Goal: Check status: Check status

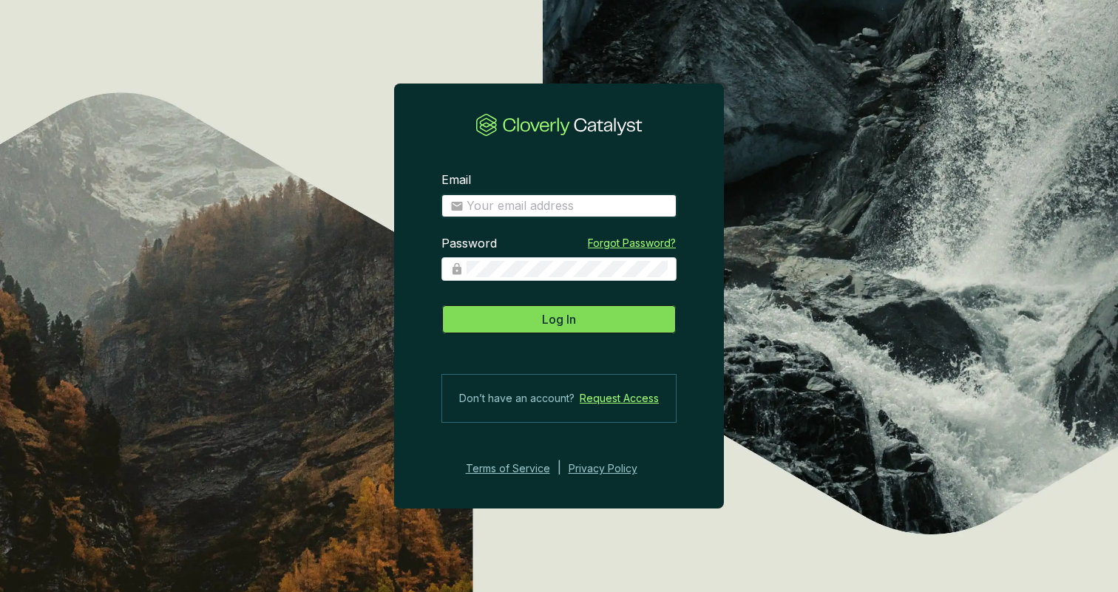
type input "[EMAIL_ADDRESS][DOMAIN_NAME]"
click at [582, 324] on button "Log In" at bounding box center [558, 320] width 235 height 30
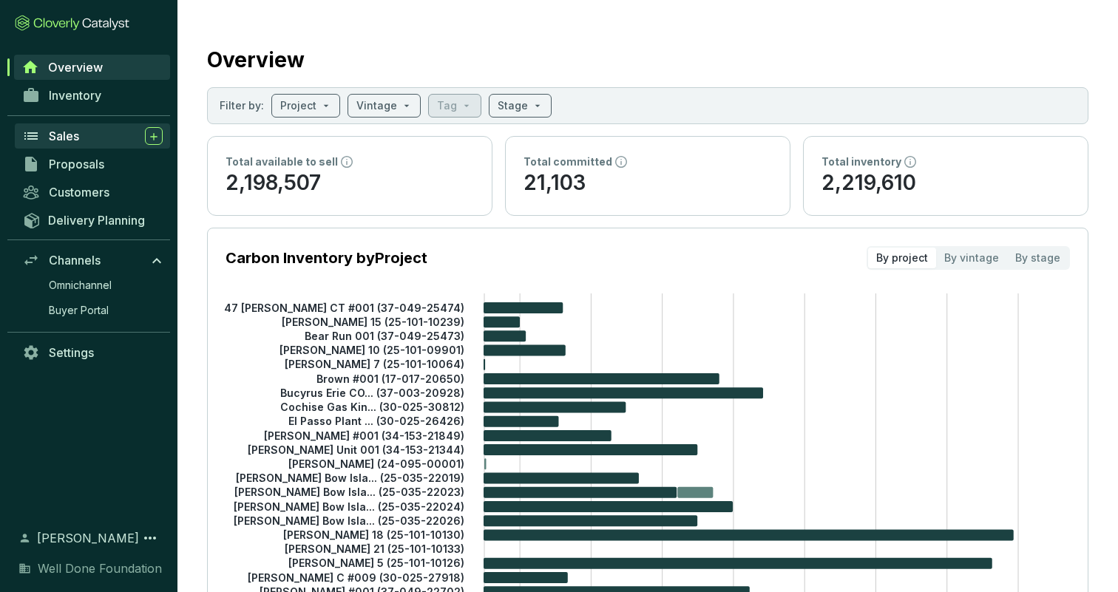
click at [75, 134] on span "Sales" at bounding box center [64, 136] width 30 height 15
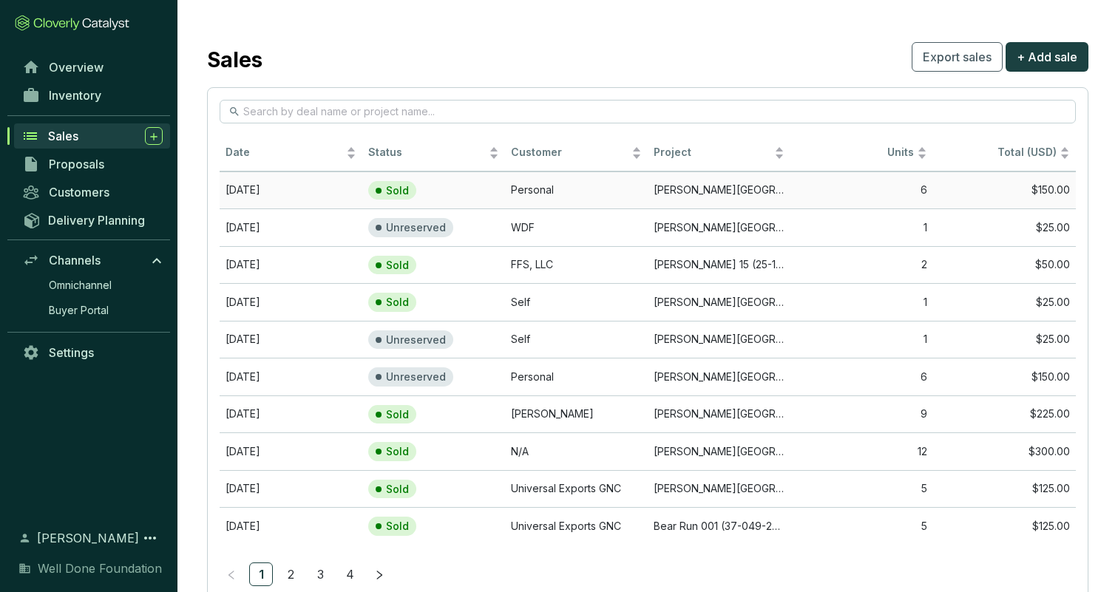
click at [526, 190] on td "Personal" at bounding box center [576, 191] width 143 height 38
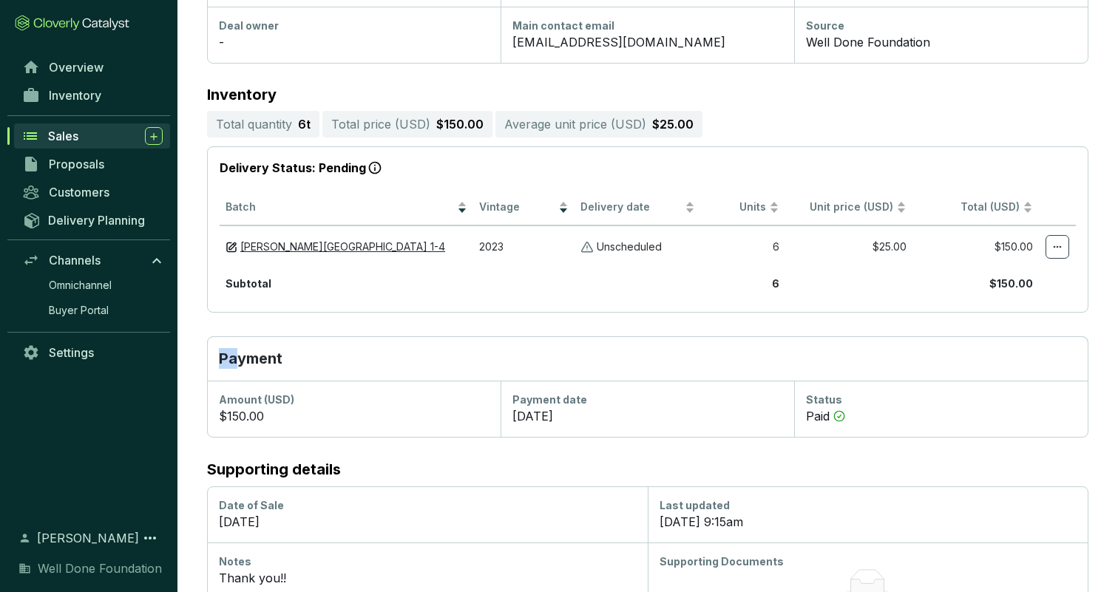
scroll to position [271, 0]
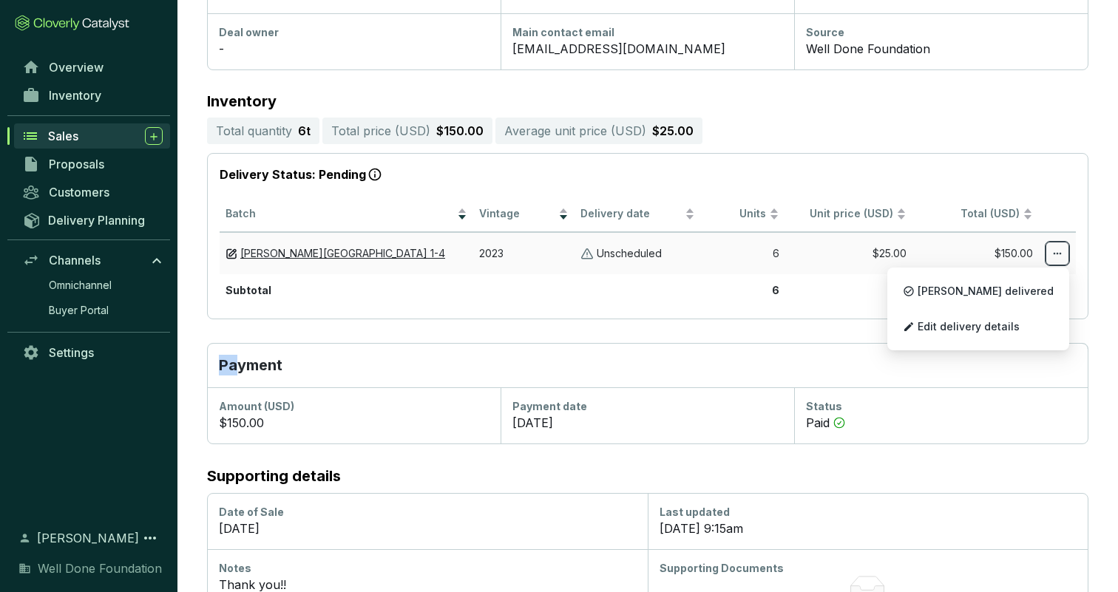
click at [1054, 245] on icon at bounding box center [1058, 254] width 12 height 18
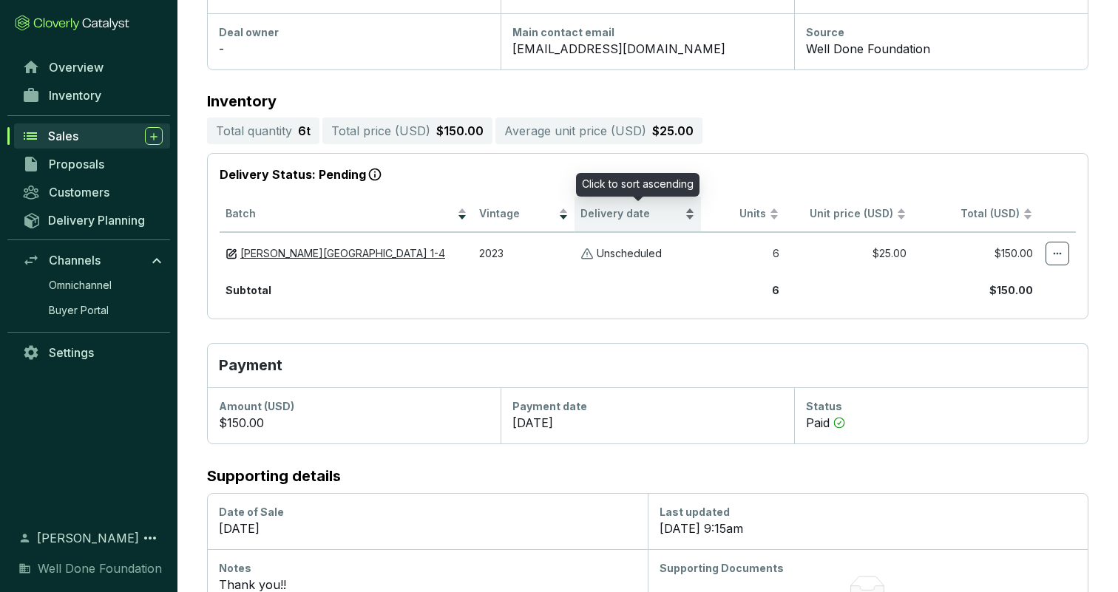
click at [687, 214] on div "Delivery date" at bounding box center [637, 215] width 115 height 18
click at [691, 217] on div "Delivery date" at bounding box center [637, 215] width 115 height 18
click at [925, 143] on section "Inventory Total quantity 6 t Total price ( USD ) $150.00 Average unit price ( U…" at bounding box center [647, 207] width 881 height 226
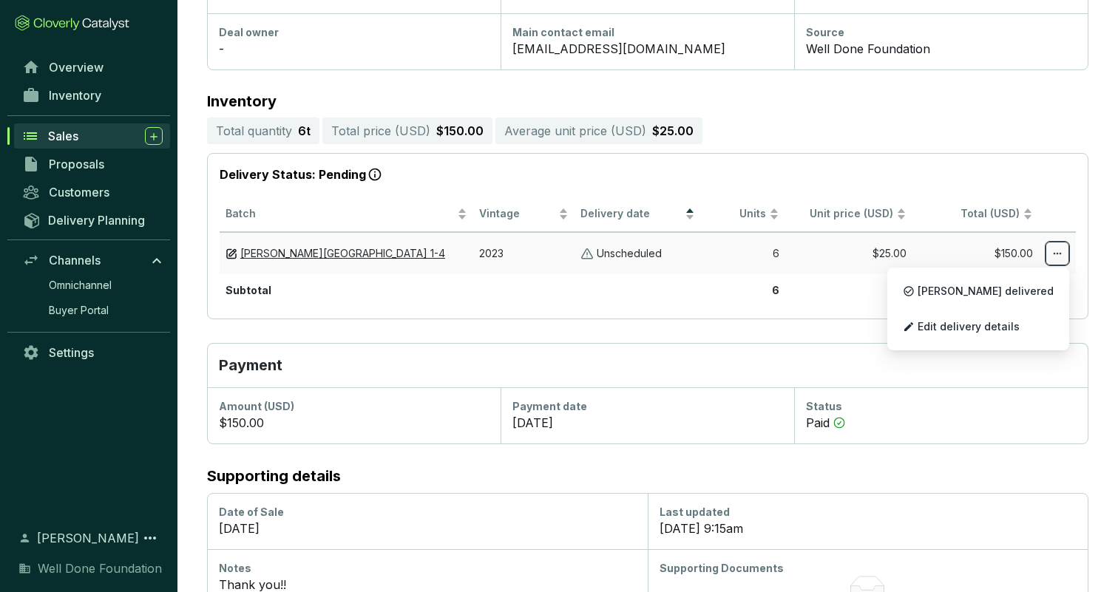
click at [1055, 253] on icon at bounding box center [1058, 254] width 12 height 18
click at [1000, 155] on section "Delivery Status: Pending Batch Vintage Delivery date Units Unit price (USD) Tot…" at bounding box center [647, 236] width 881 height 166
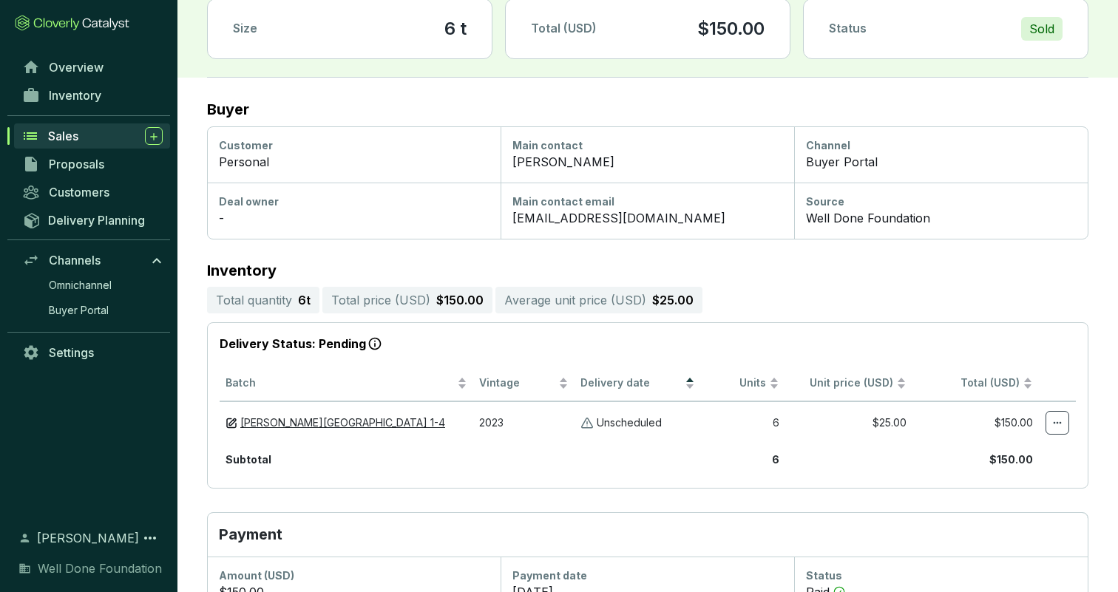
scroll to position [106, 0]
